Goal: Task Accomplishment & Management: Manage account settings

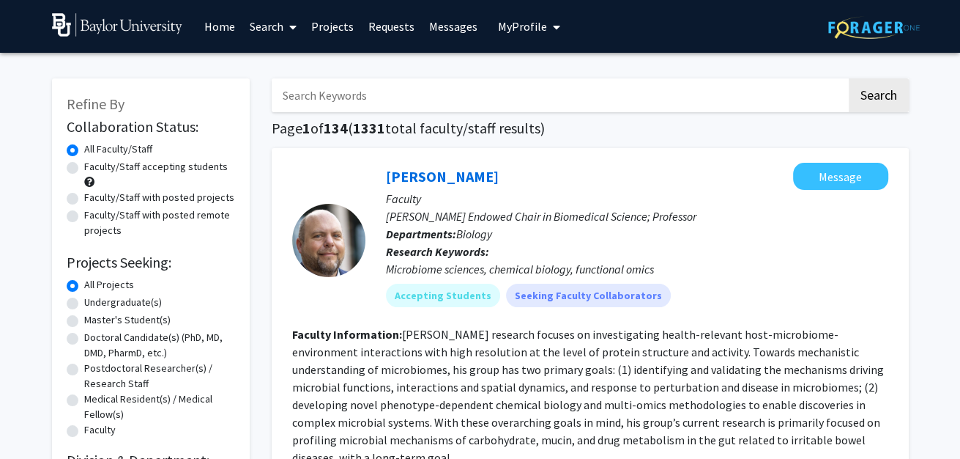
click at [398, 27] on link "Requests" at bounding box center [391, 26] width 61 height 51
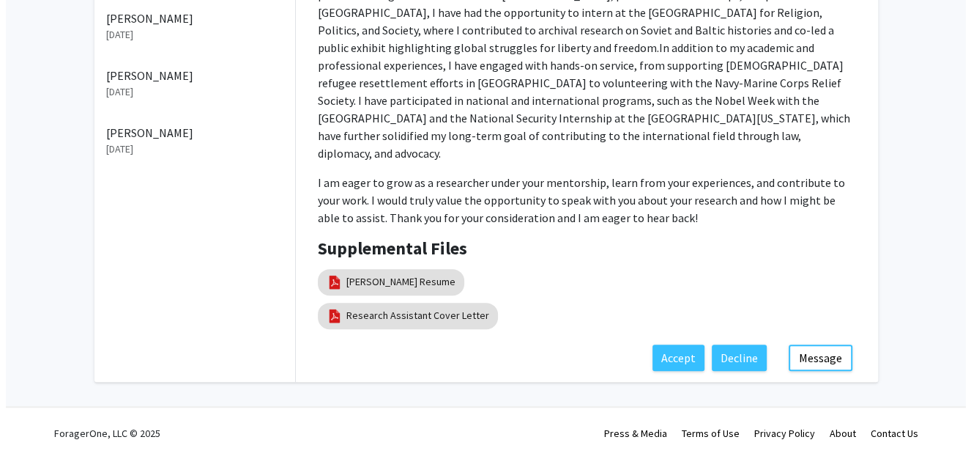
scroll to position [644, 0]
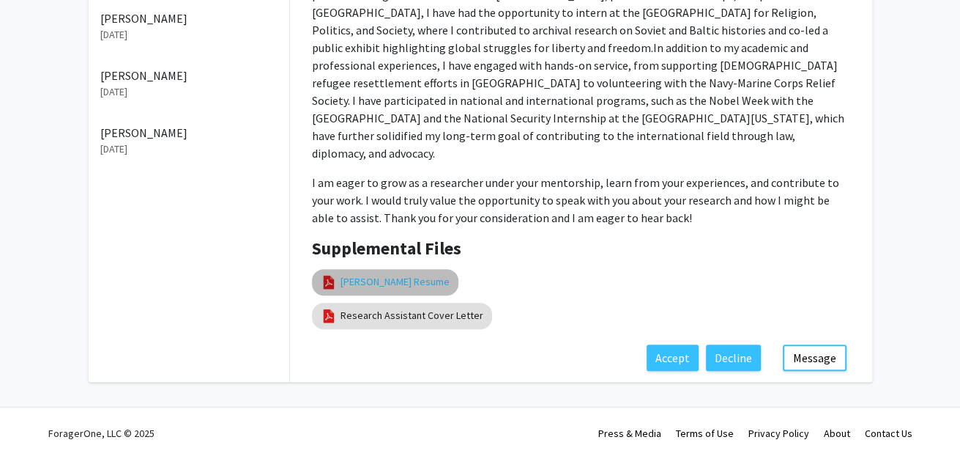
click at [393, 289] on link "[PERSON_NAME] Resume" at bounding box center [395, 281] width 109 height 15
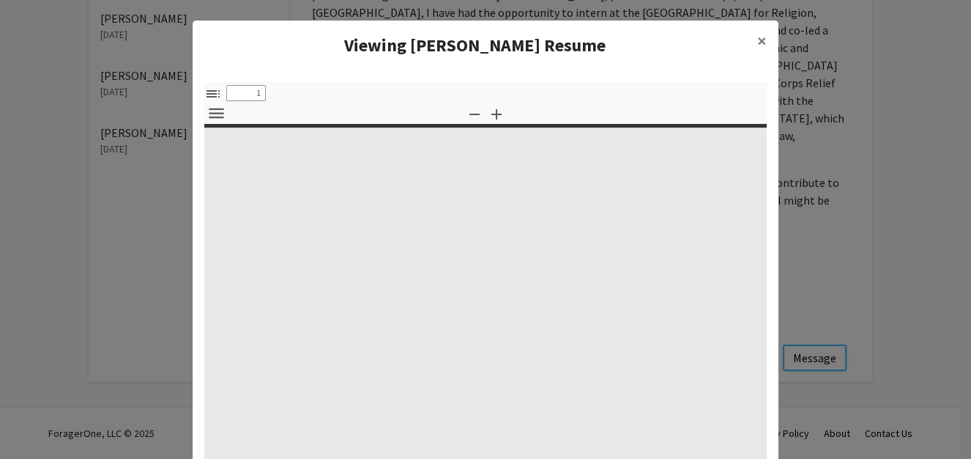
select select "custom"
type input "0"
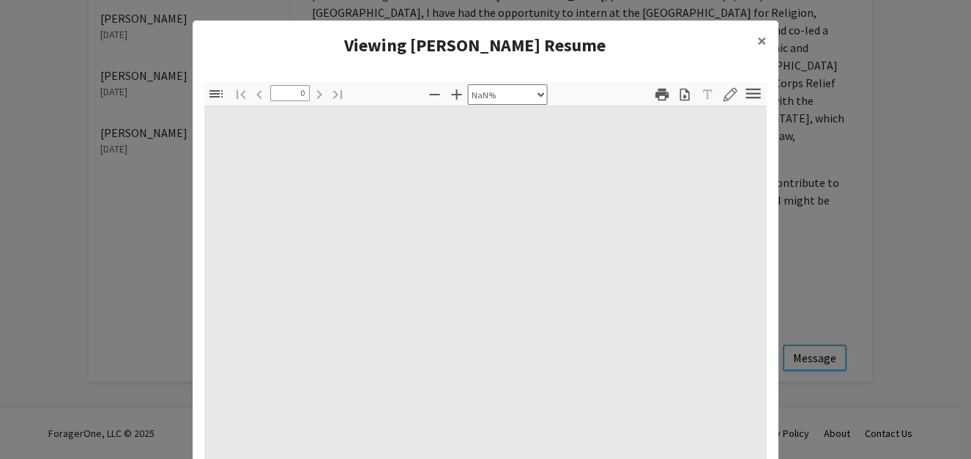
select select "auto"
type input "1"
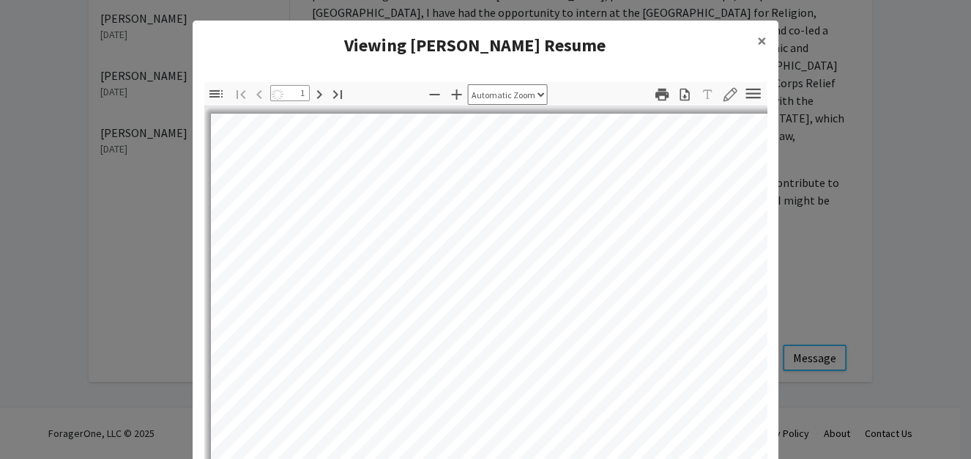
select select "auto"
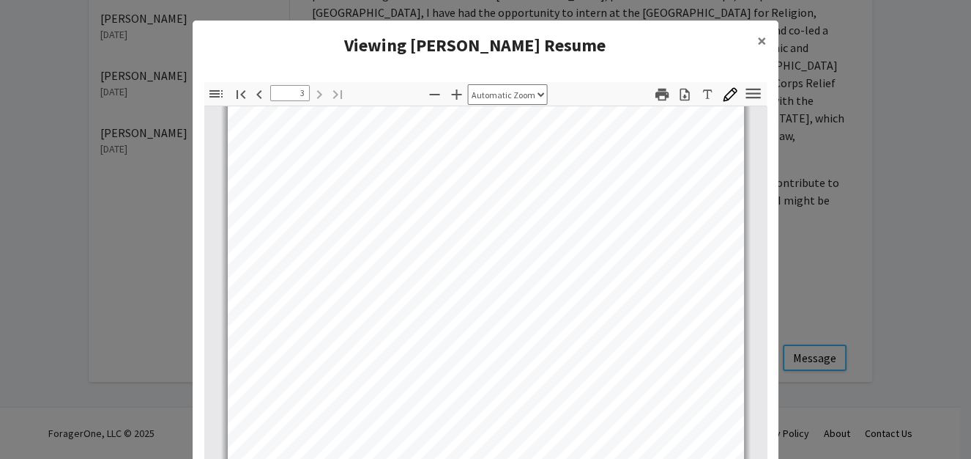
scroll to position [1618, 0]
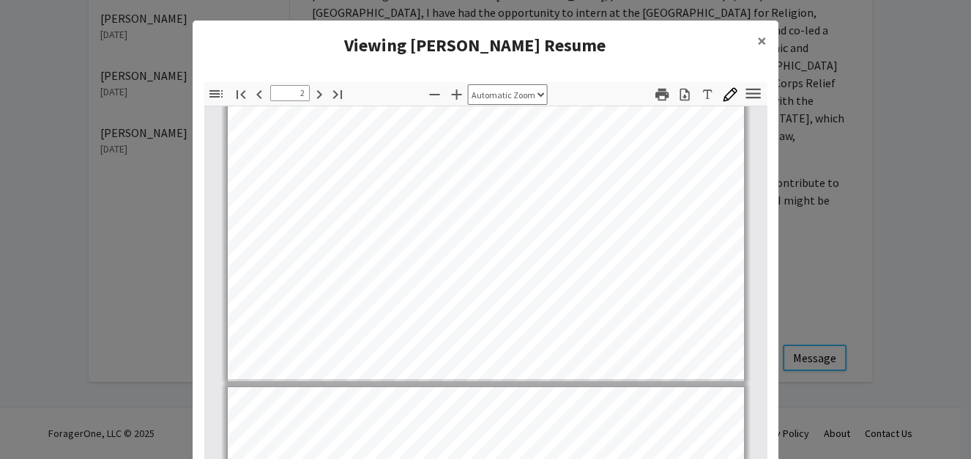
type input "1"
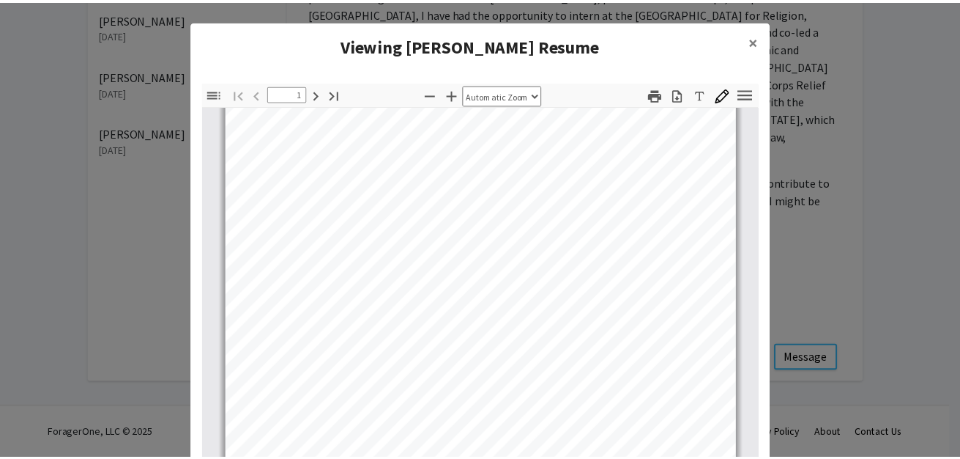
scroll to position [0, 0]
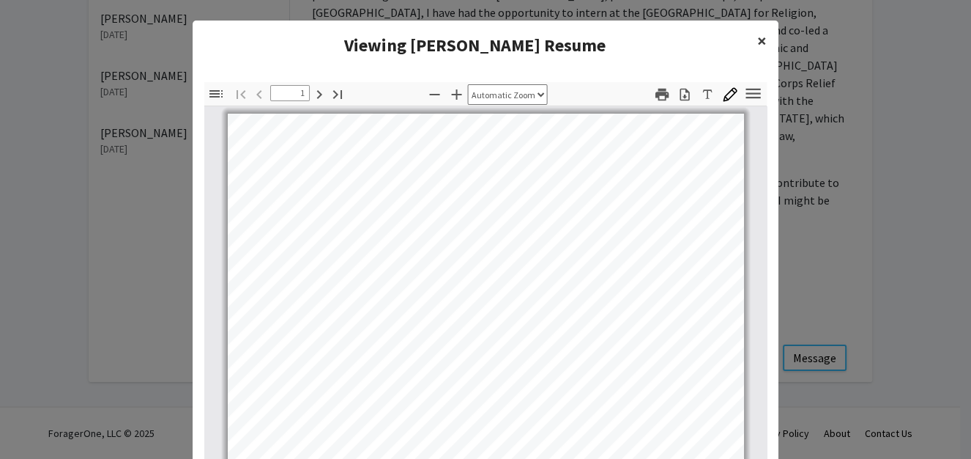
click at [758, 48] on span "×" at bounding box center [763, 40] width 10 height 23
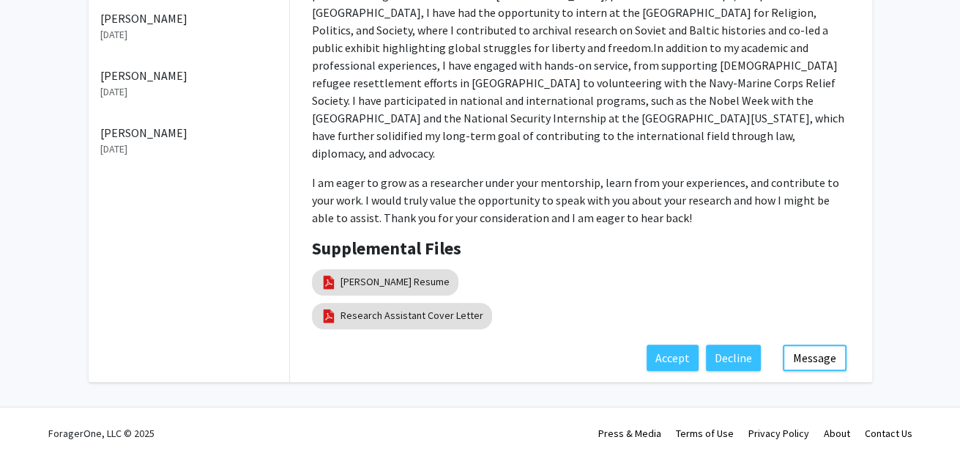
scroll to position [665, 0]
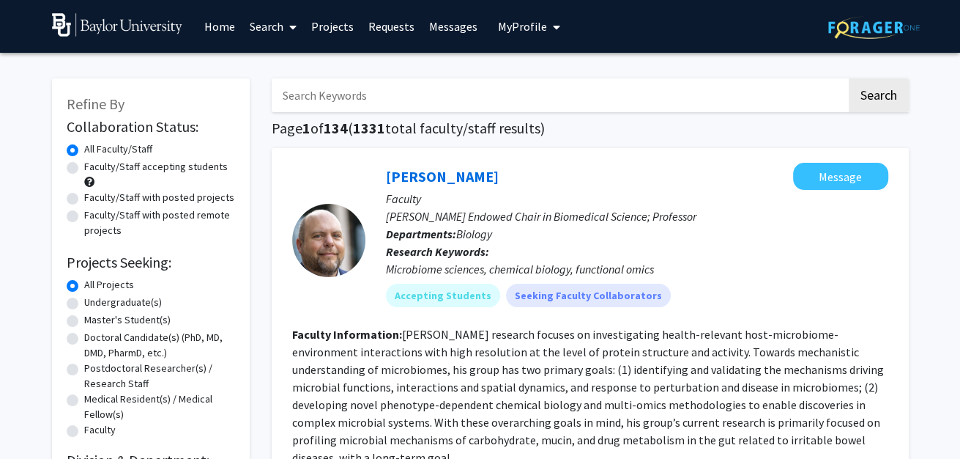
click at [392, 29] on link "Requests" at bounding box center [391, 26] width 61 height 51
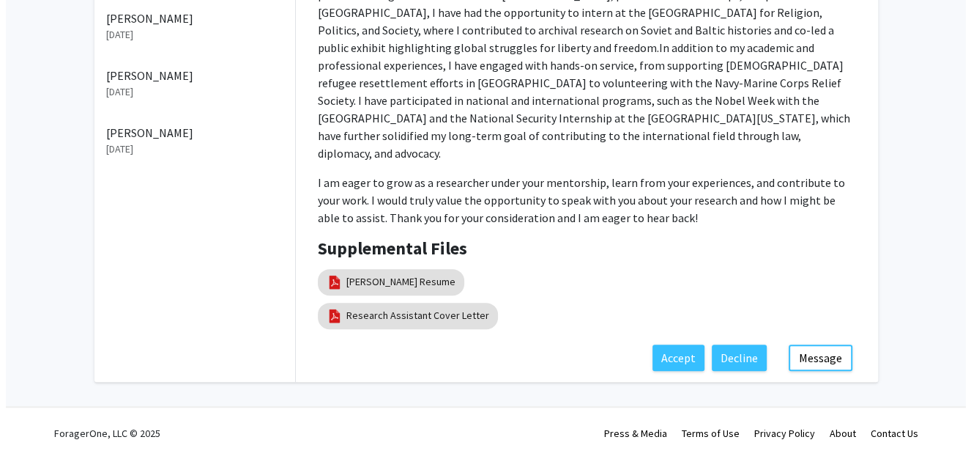
scroll to position [718, 0]
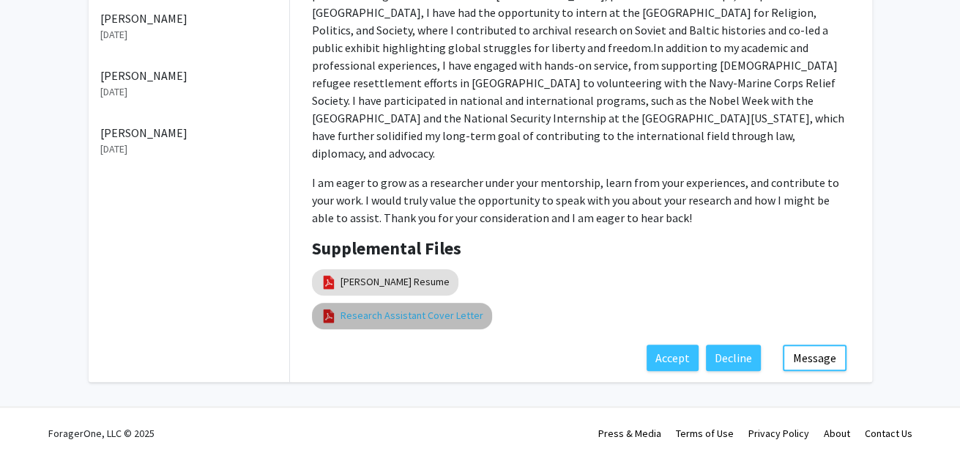
click at [393, 308] on link "Research Assistant Cover Letter" at bounding box center [412, 315] width 143 height 15
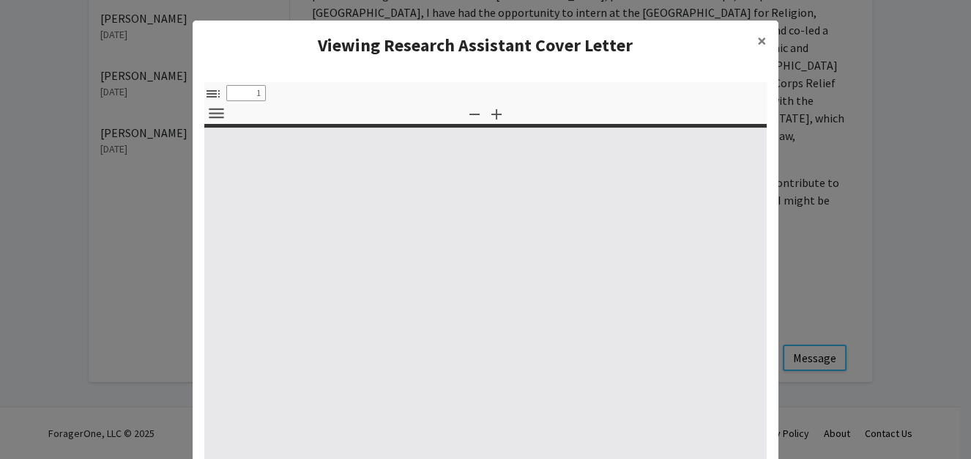
select select "custom"
type input "0"
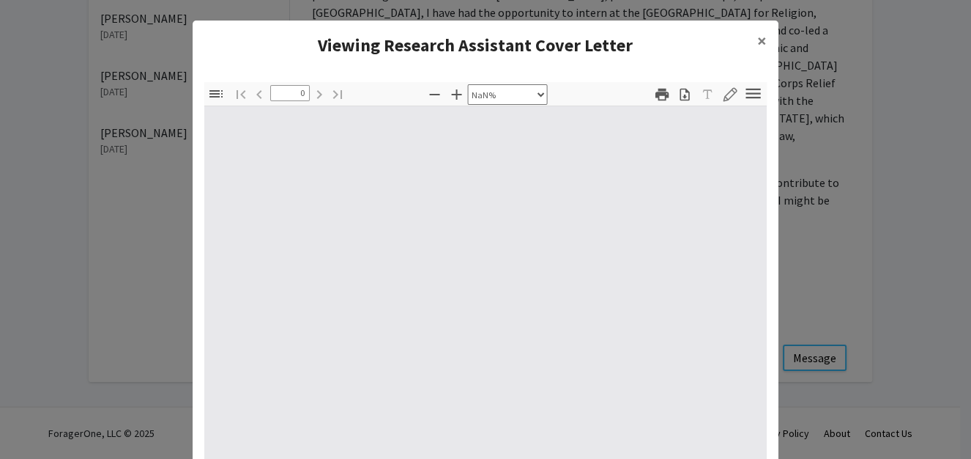
select select "auto"
type input "1"
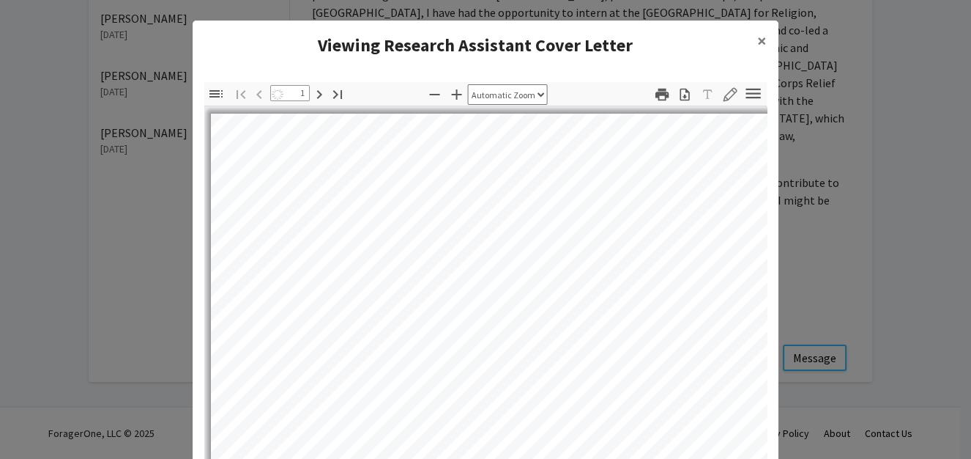
select select "auto"
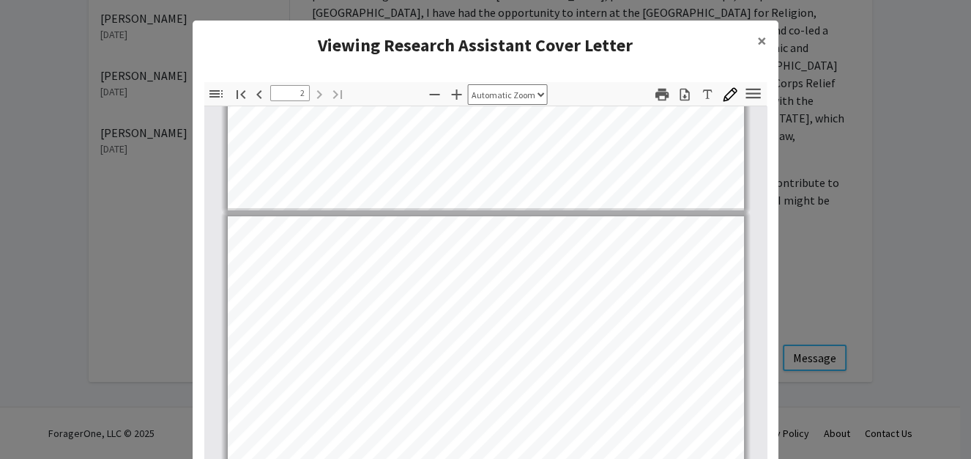
scroll to position [478, 0]
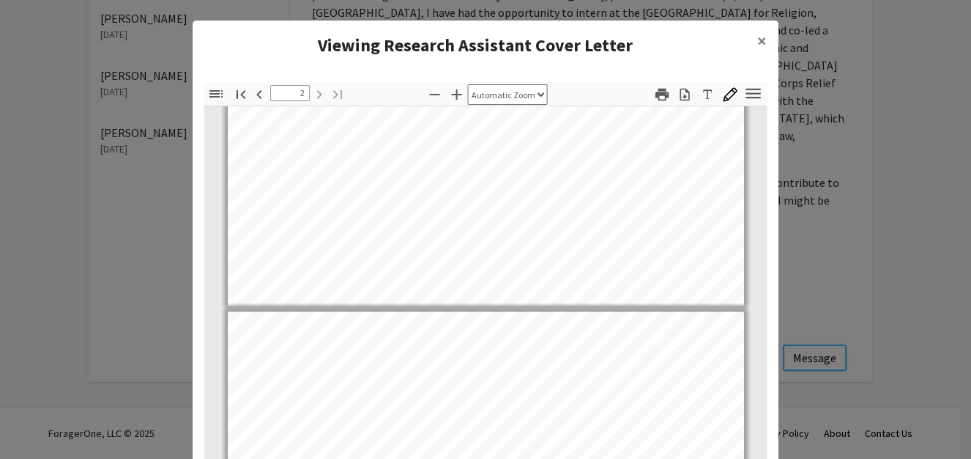
type input "1"
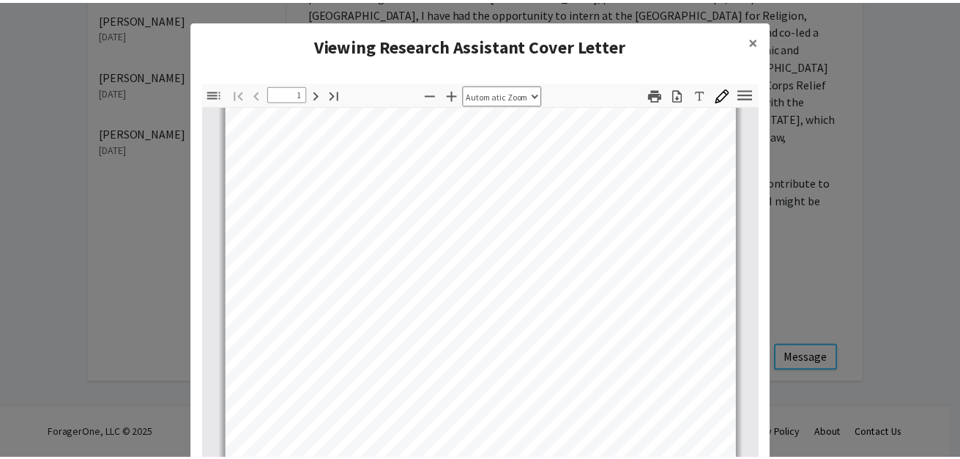
scroll to position [170, 0]
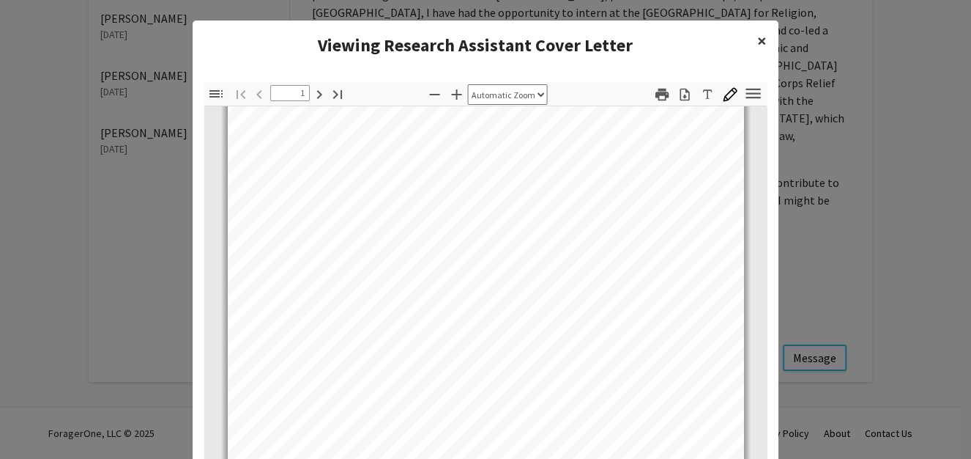
click at [760, 56] on button "×" at bounding box center [762, 41] width 33 height 41
